Goal: Contribute content

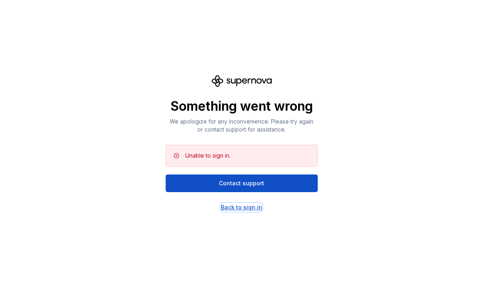
click at [234, 207] on div "Back to sign in" at bounding box center [241, 207] width 41 height 8
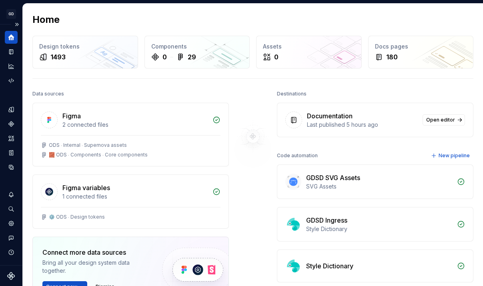
click at [10, 40] on icon "Home" at bounding box center [11, 37] width 7 height 7
click at [10, 37] on icon "Home" at bounding box center [11, 37] width 6 height 6
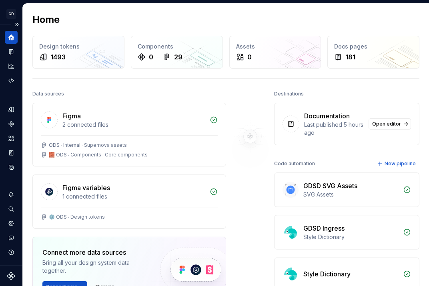
click at [8, 36] on icon "Home" at bounding box center [11, 37] width 7 height 7
click at [15, 40] on div "Home" at bounding box center [11, 37] width 13 height 13
click at [18, 20] on button "Expand sidebar" at bounding box center [16, 24] width 11 height 11
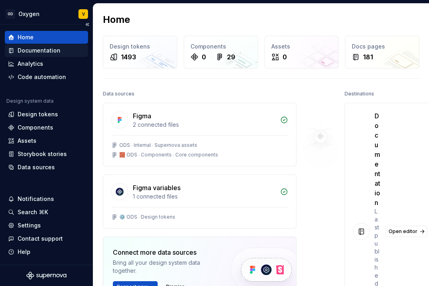
click at [44, 50] on div "Documentation" at bounding box center [39, 50] width 43 height 8
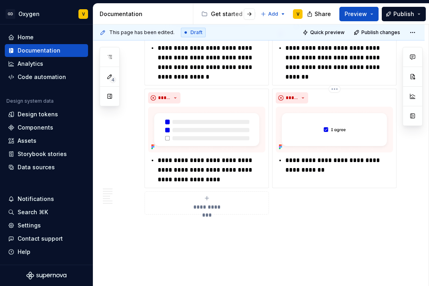
scroll to position [1577, 0]
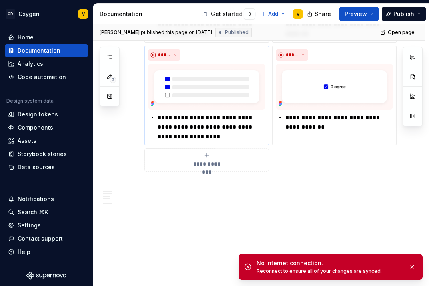
type textarea "*"
